Goal: Information Seeking & Learning: Learn about a topic

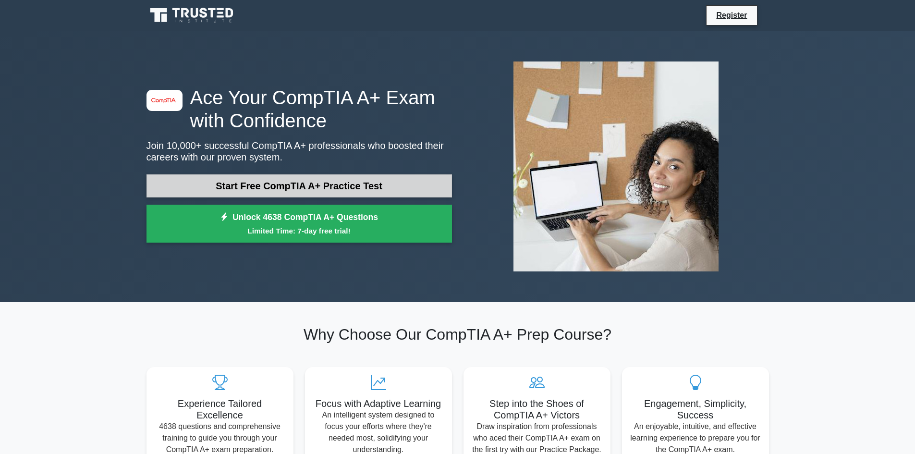
click at [230, 184] on link "Start Free CompTIA A+ Practice Test" at bounding box center [298, 185] width 305 height 23
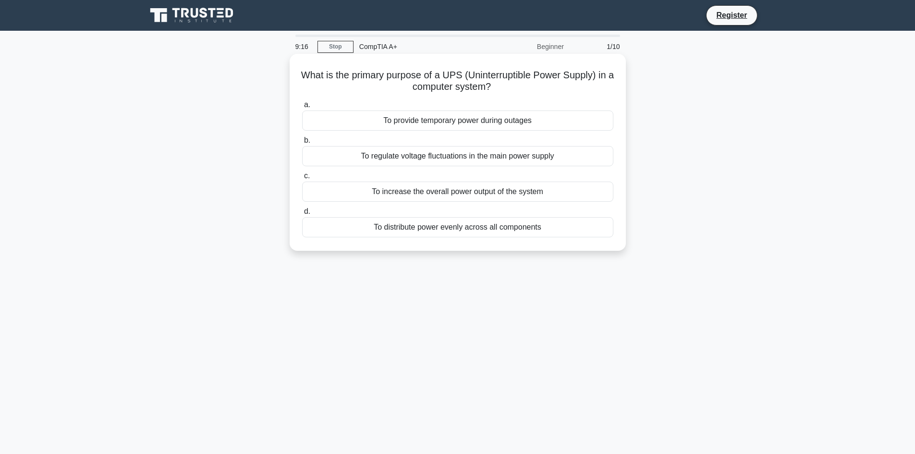
click at [431, 194] on div "To increase the overall power output of the system" at bounding box center [457, 192] width 311 height 20
click at [302, 179] on input "c. To increase the overall power output of the system" at bounding box center [302, 176] width 0 height 6
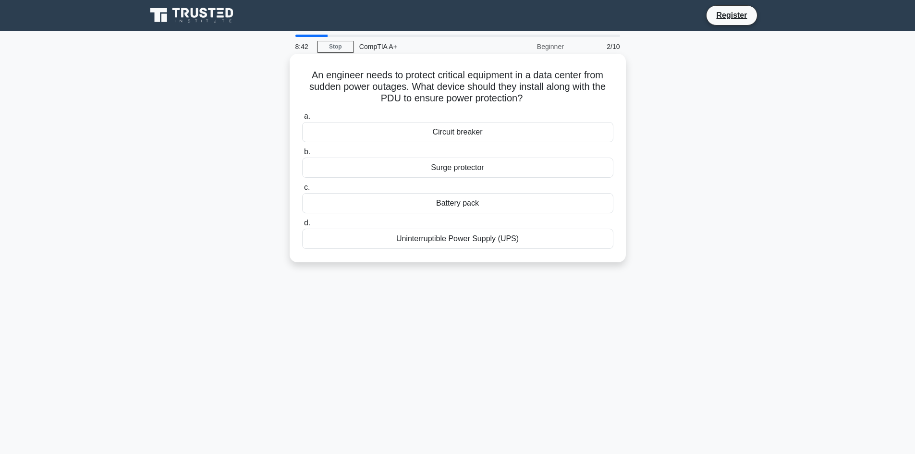
click at [472, 242] on div "Uninterruptible Power Supply (UPS)" at bounding box center [457, 239] width 311 height 20
click at [302, 226] on input "d. Uninterruptible Power Supply (UPS)" at bounding box center [302, 223] width 0 height 6
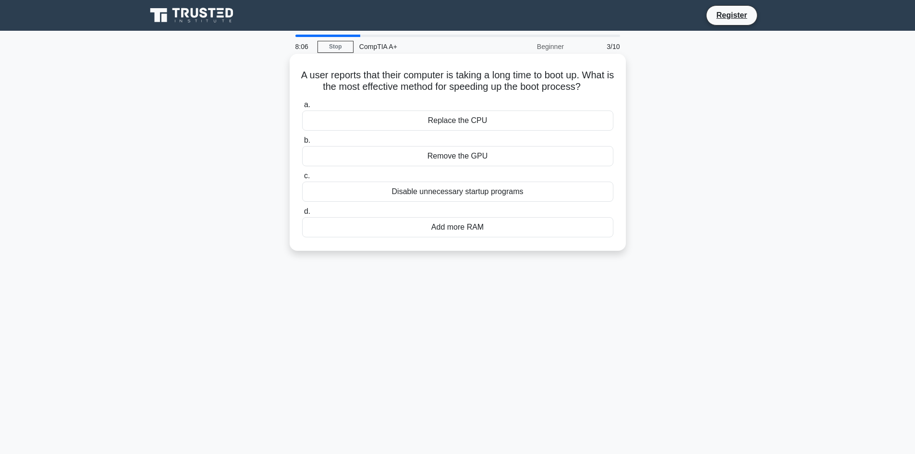
click at [481, 237] on div "Add more RAM" at bounding box center [457, 227] width 311 height 20
click at [302, 215] on input "d. Add more RAM" at bounding box center [302, 211] width 0 height 6
click at [450, 198] on div "Boot sequence" at bounding box center [457, 192] width 311 height 20
click at [302, 179] on input "c. Boot sequence" at bounding box center [302, 176] width 0 height 6
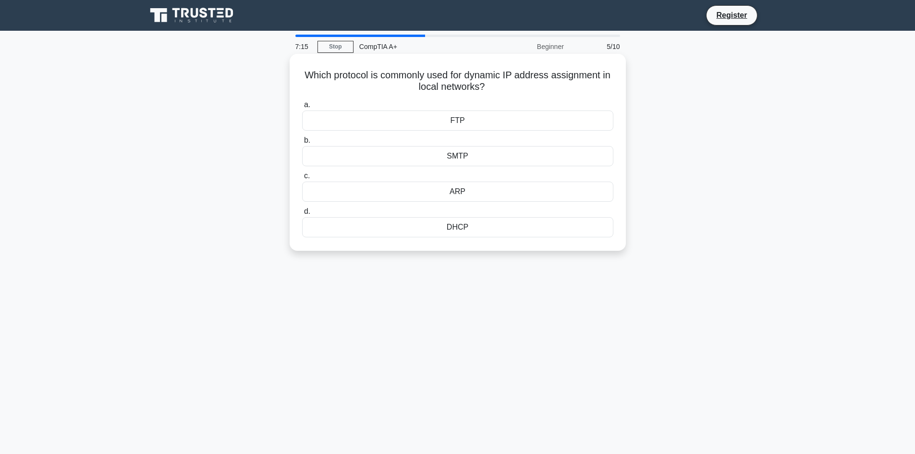
click at [456, 223] on div "DHCP" at bounding box center [457, 227] width 311 height 20
click at [302, 215] on input "d. DHCP" at bounding box center [302, 211] width 0 height 6
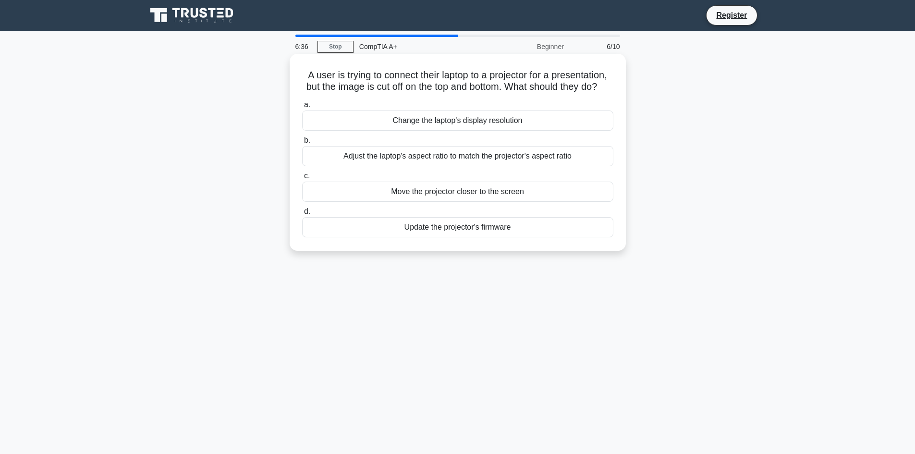
click at [429, 166] on div "Adjust the laptop's aspect ratio to match the projector's aspect ratio" at bounding box center [457, 156] width 311 height 20
click at [302, 144] on input "b. Adjust the laptop's aspect ratio to match the projector's aspect ratio" at bounding box center [302, 140] width 0 height 6
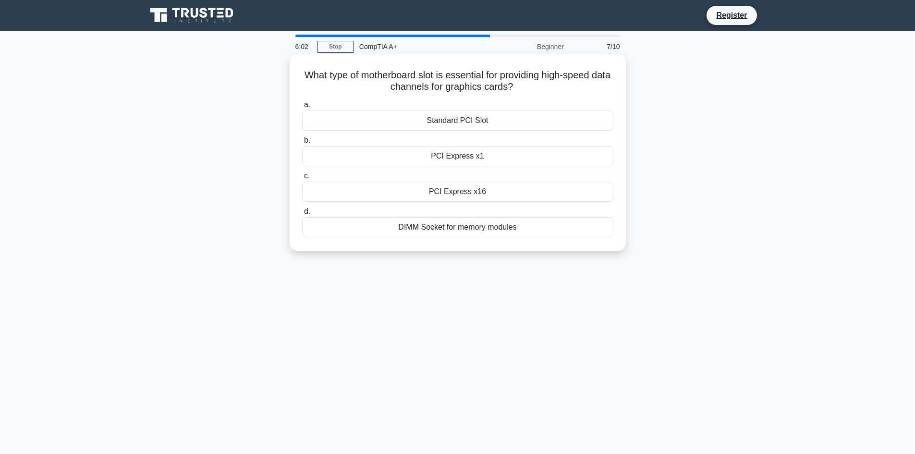
click at [469, 124] on div "Standard PCI Slot" at bounding box center [457, 120] width 311 height 20
click at [302, 108] on input "a. Standard PCI Slot" at bounding box center [302, 105] width 0 height 6
click at [455, 226] on div "Memory Manager" at bounding box center [457, 227] width 311 height 20
click at [302, 215] on input "d. Memory Manager" at bounding box center [302, 211] width 0 height 6
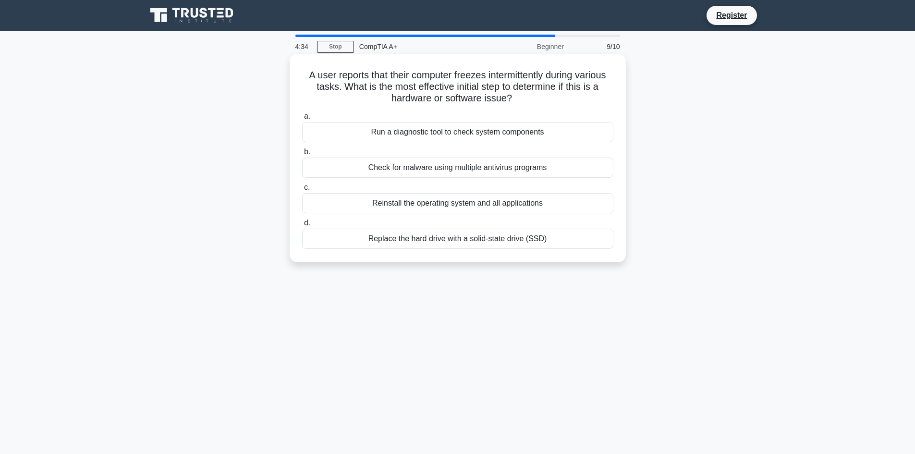
click at [309, 82] on h5 "A user reports that their computer freezes intermittently during various tasks.…" at bounding box center [457, 87] width 313 height 36
drag, startPoint x: 299, startPoint y: 75, endPoint x: 517, endPoint y: 103, distance: 219.8
click at [517, 103] on div "A user reports that their computer freezes intermittently during various tasks.…" at bounding box center [457, 158] width 328 height 201
copy h5 "A user reports that their computer freezes intermittently during various tasks.…"
click at [516, 104] on icon ".spinner_0XTQ{transform-origin:center;animation:spinner_y6GP .75s linear infini…" at bounding box center [518, 99] width 12 height 12
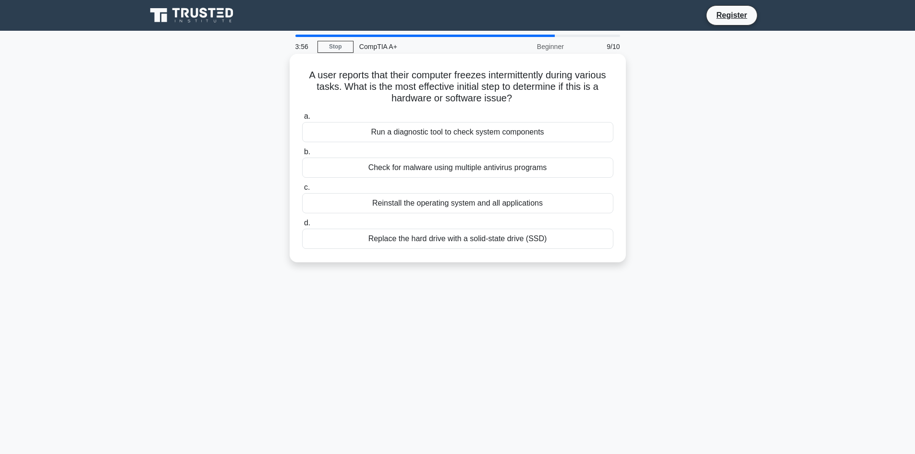
click at [439, 203] on div "Reinstall the operating system and all applications" at bounding box center [457, 203] width 311 height 20
click at [302, 191] on input "c. Reinstall the operating system and all applications" at bounding box center [302, 187] width 0 height 6
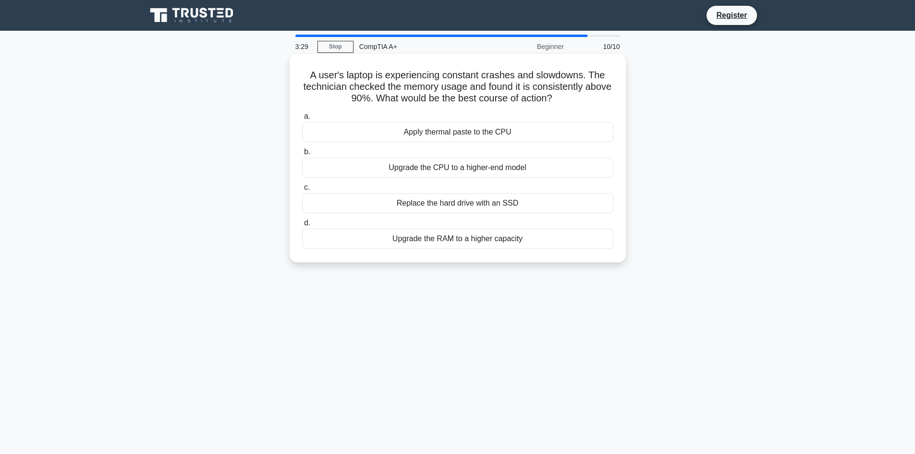
drag, startPoint x: 306, startPoint y: 73, endPoint x: 599, endPoint y: 97, distance: 294.3
click at [599, 97] on h5 "A user's laptop is experiencing constant crashes and slowdowns. The technician …" at bounding box center [457, 87] width 313 height 36
copy h5 "A user's laptop is experiencing constant crashes and slowdowns. The technician …"
click at [489, 242] on div "Upgrade the RAM to a higher capacity" at bounding box center [457, 239] width 311 height 20
click at [302, 226] on input "d. Upgrade the RAM to a higher capacity" at bounding box center [302, 223] width 0 height 6
